Goal: Go to known website: Go to known website

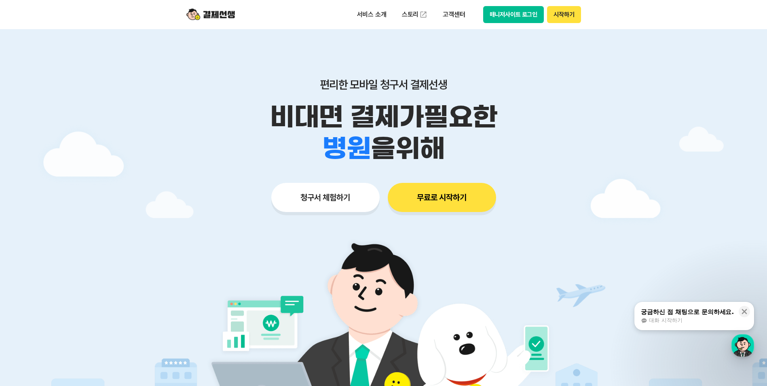
click at [519, 16] on button "매니저사이트 로그인" at bounding box center [513, 14] width 61 height 17
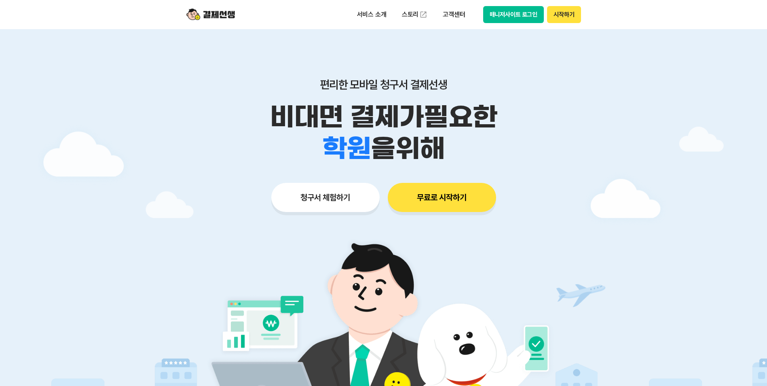
click at [511, 16] on button "매니저사이트 로그인" at bounding box center [513, 14] width 61 height 17
click at [509, 20] on button "매니저사이트 로그인" at bounding box center [513, 14] width 61 height 17
